Goal: Navigation & Orientation: Go to known website

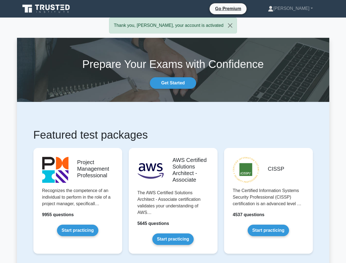
click at [302, 8] on link "[PERSON_NAME]" at bounding box center [290, 8] width 71 height 11
